Goal: Information Seeking & Learning: Learn about a topic

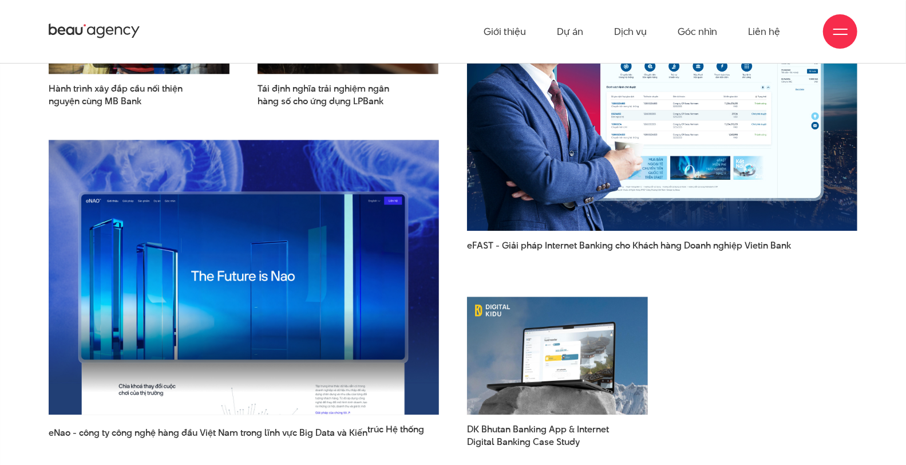
scroll to position [932, 0]
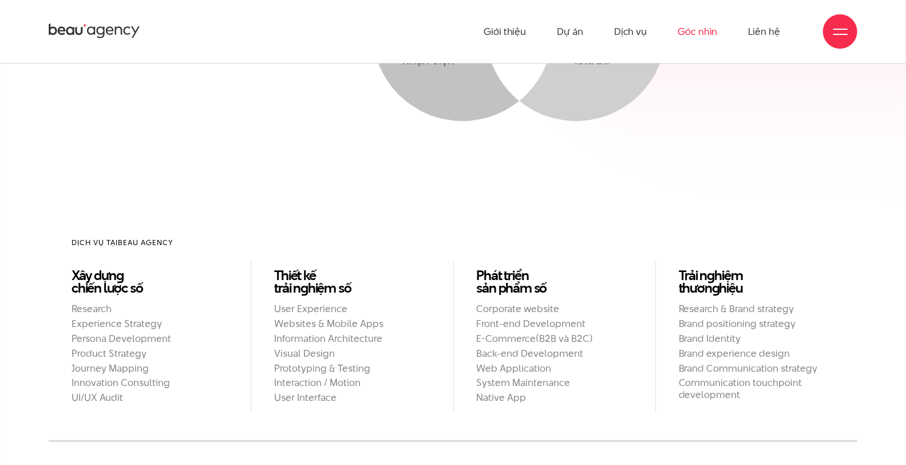
click at [705, 33] on link "Góc nhìn" at bounding box center [696, 31] width 39 height 63
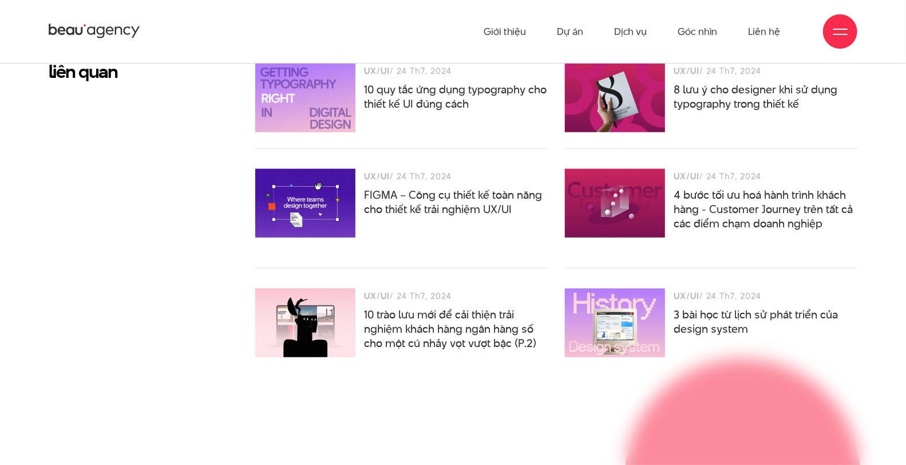
scroll to position [3405, 0]
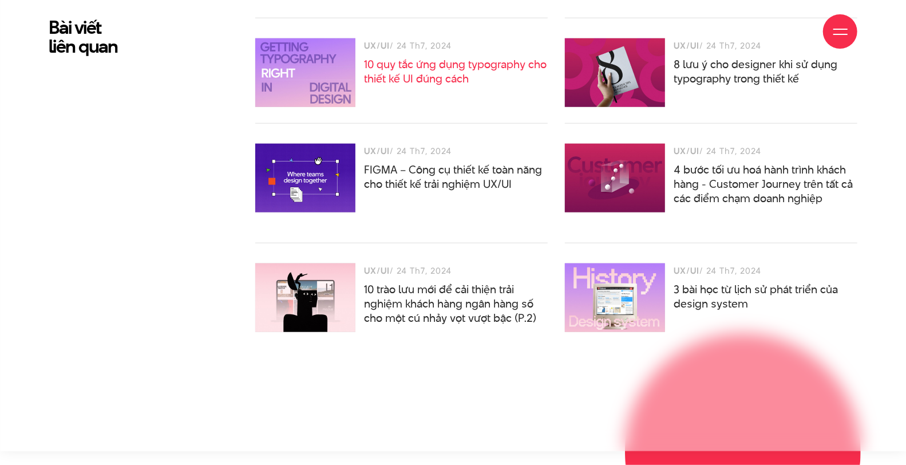
click at [510, 86] on link "10 quy tắc ứng dụng typography cho thiết kế UI đúng cách" at bounding box center [455, 72] width 183 height 30
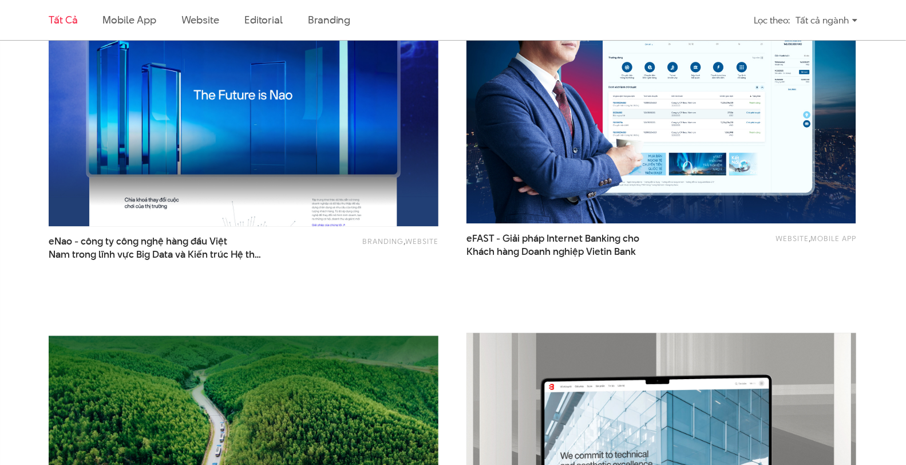
scroll to position [1337, 0]
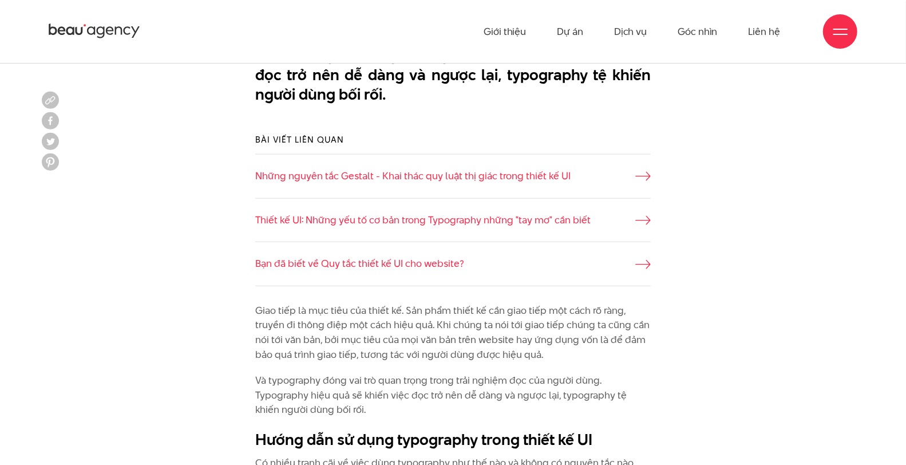
scroll to position [713, 0]
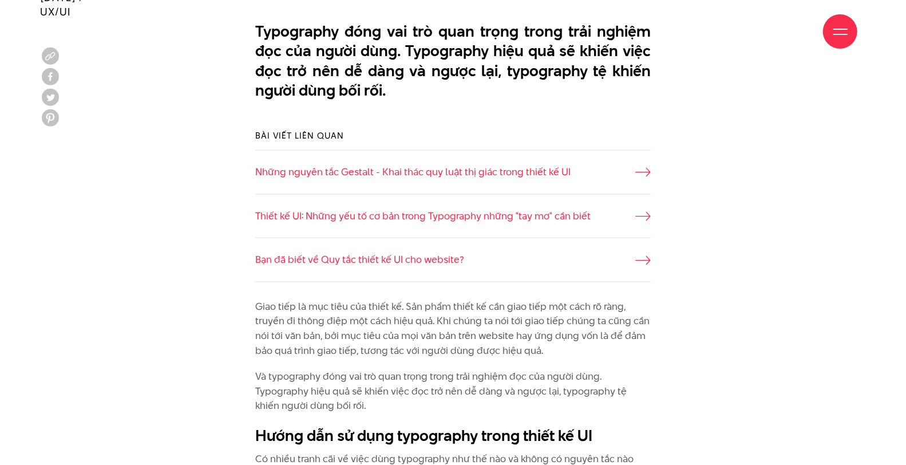
click at [269, 96] on p "Typography đóng vai trò quan trọng trong trải nghiệm đọc của người dùng. Typogr…" at bounding box center [453, 61] width 396 height 79
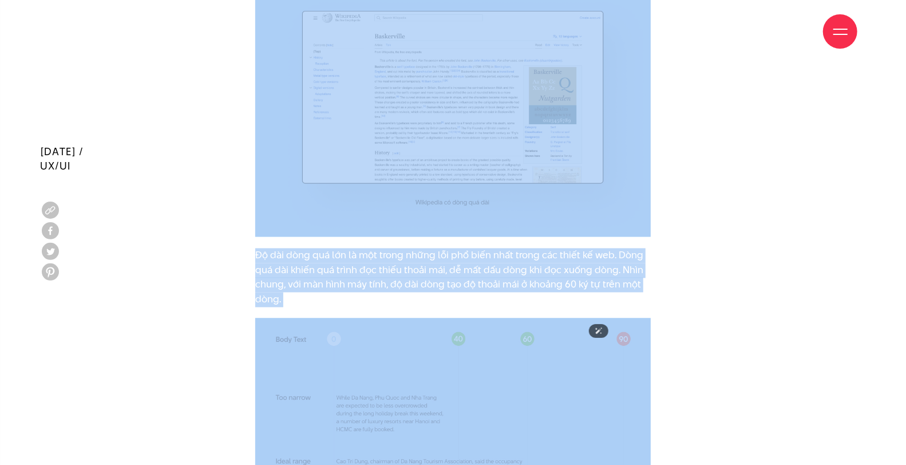
scroll to position [4209, 0]
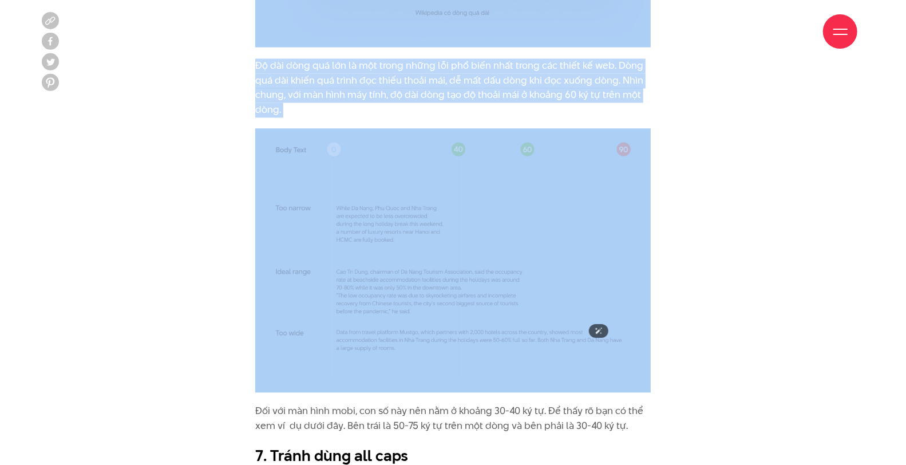
drag, startPoint x: 266, startPoint y: 96, endPoint x: 493, endPoint y: 286, distance: 296.5
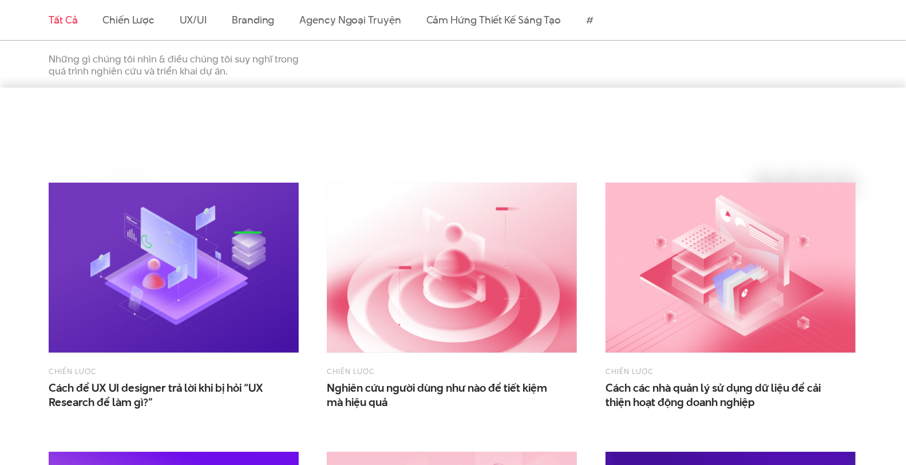
scroll to position [466, 0]
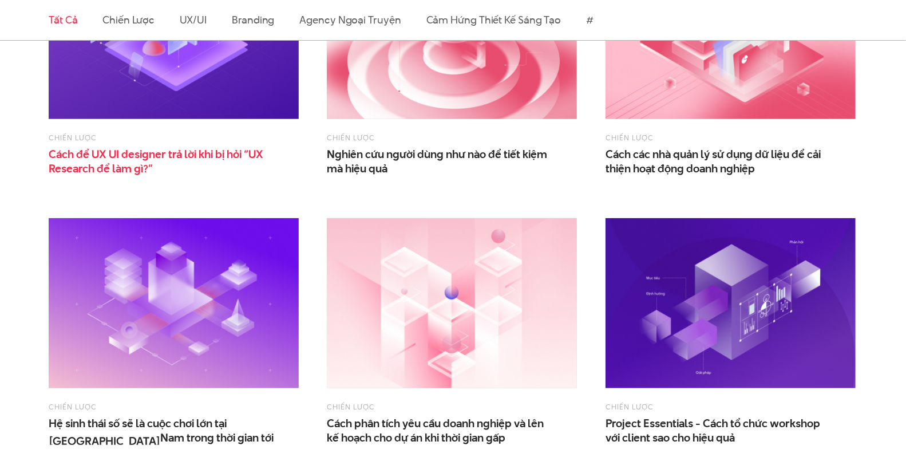
click at [170, 176] on span "Cách để UX UI designer trả lời khi bị hỏi “UX Research để làm gì?”" at bounding box center [163, 161] width 229 height 29
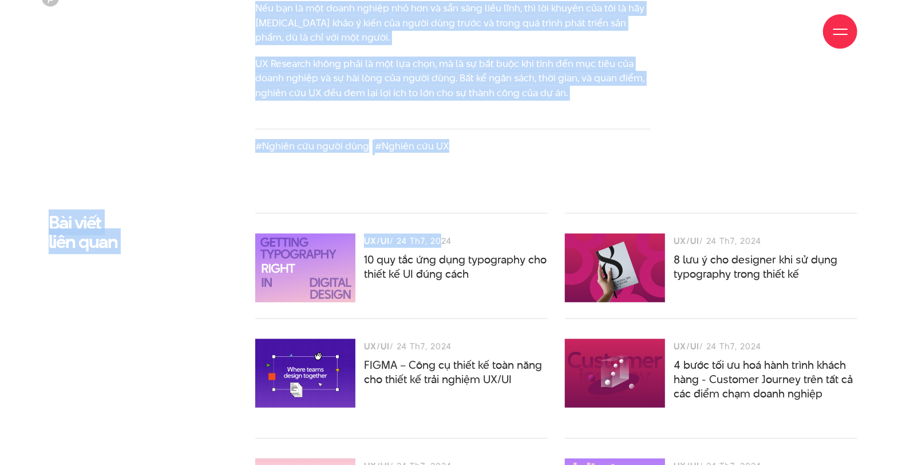
scroll to position [3030, 0]
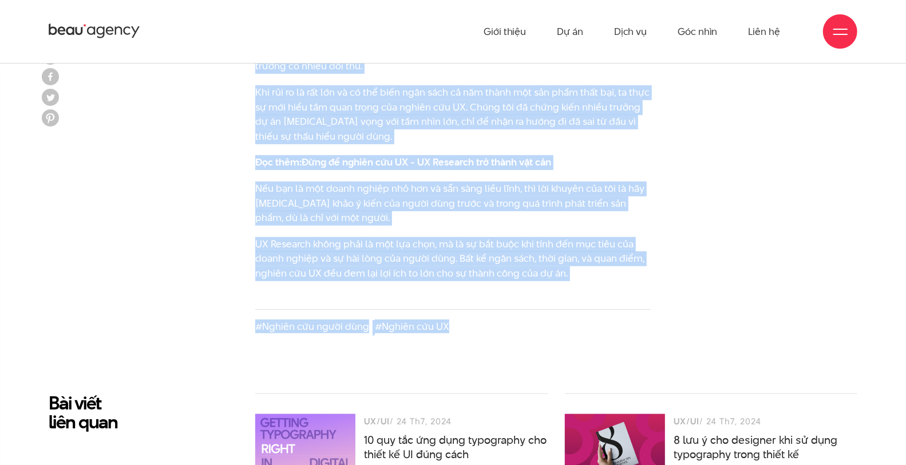
drag, startPoint x: 261, startPoint y: 340, endPoint x: 483, endPoint y: 322, distance: 222.7
copy section "LO Ipsumdol si ame con adipi elits doe te inc utl etdo magna ali enim adm ven q…"
